Goal: Task Accomplishment & Management: Manage account settings

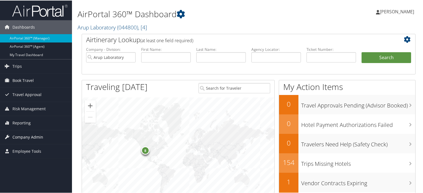
click at [30, 135] on span "Company Admin" at bounding box center [27, 136] width 31 height 14
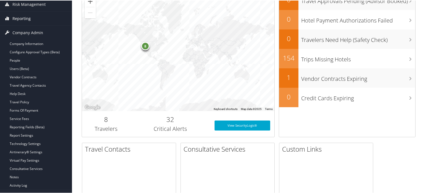
scroll to position [111, 0]
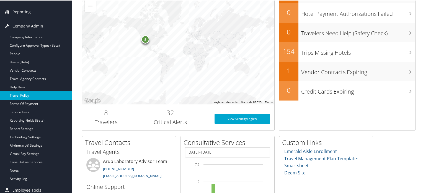
click at [22, 96] on link "Travel Policy" at bounding box center [36, 95] width 72 height 8
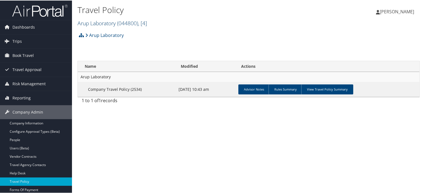
click at [144, 21] on span ", [ 4 ]" at bounding box center [142, 22] width 9 height 7
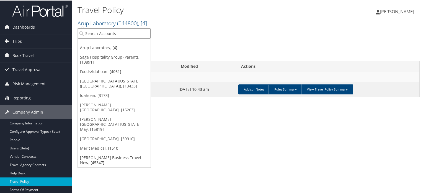
click at [119, 33] on input "search" at bounding box center [114, 33] width 73 height 10
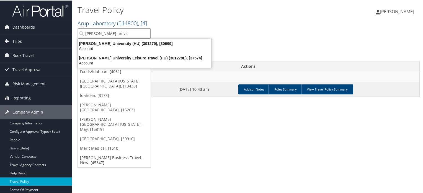
type input "[PERSON_NAME] univer"
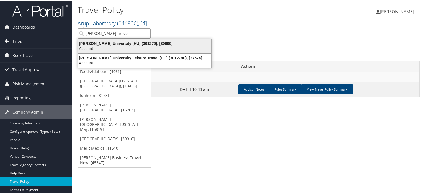
click at [125, 45] on div "Account" at bounding box center [145, 47] width 140 height 5
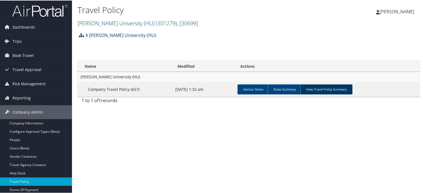
click at [330, 87] on link "View Travel Policy Summary" at bounding box center [327, 89] width 52 height 10
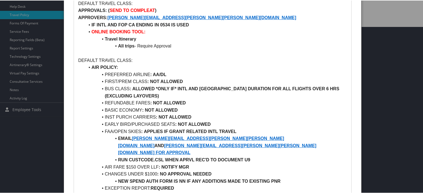
scroll to position [194, 0]
